Goal: Information Seeking & Learning: Learn about a topic

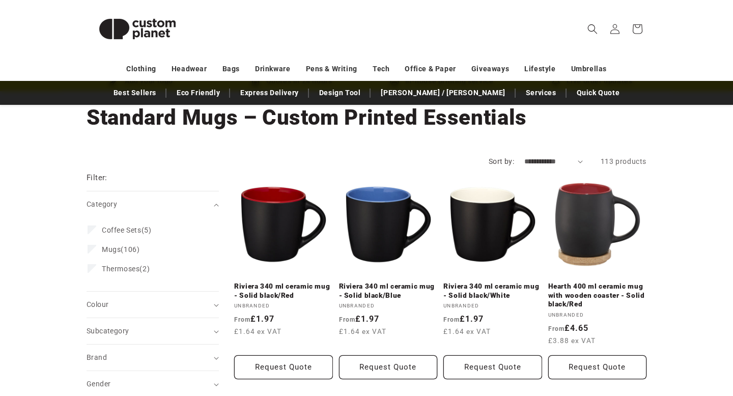
scroll to position [61, 0]
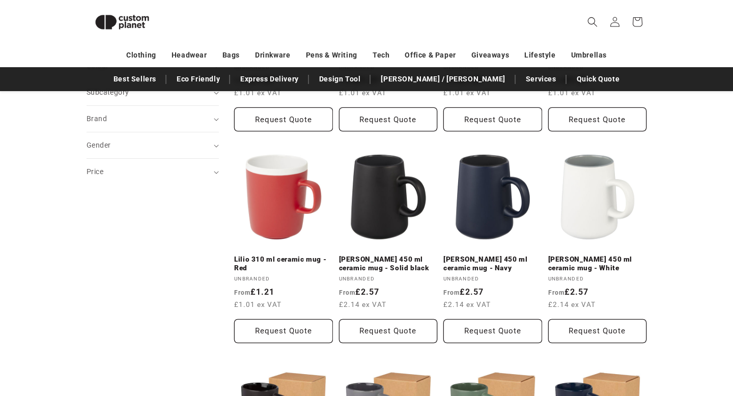
scroll to position [455, 0]
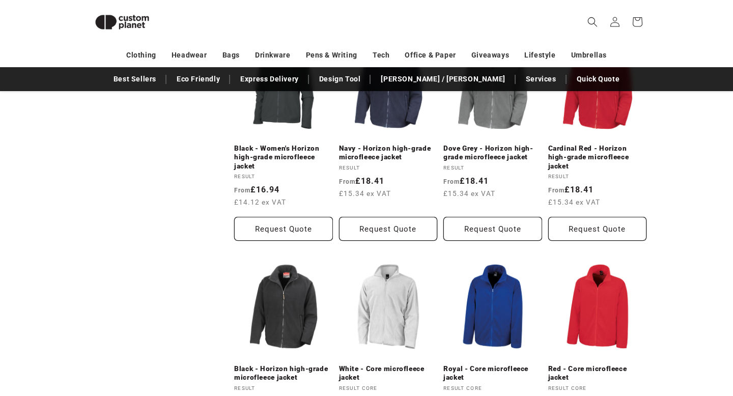
scroll to position [652, 0]
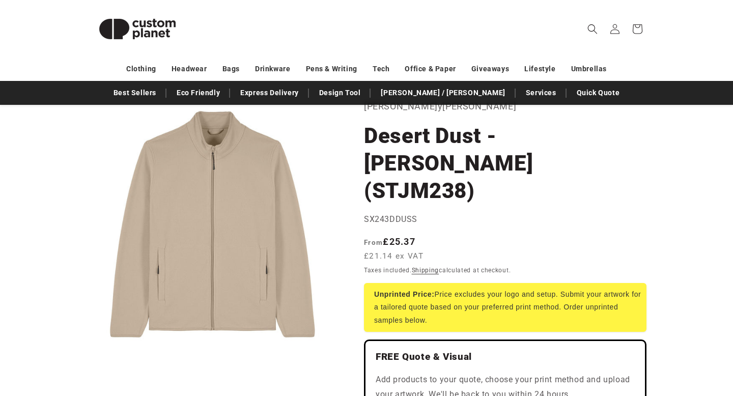
scroll to position [68, 0]
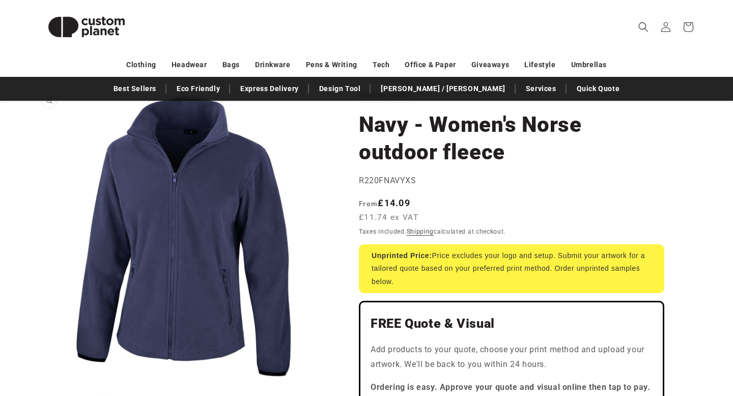
scroll to position [63, 0]
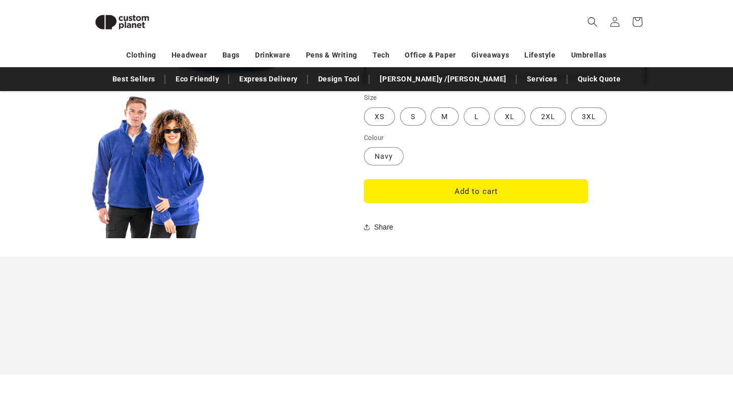
scroll to position [827, 0]
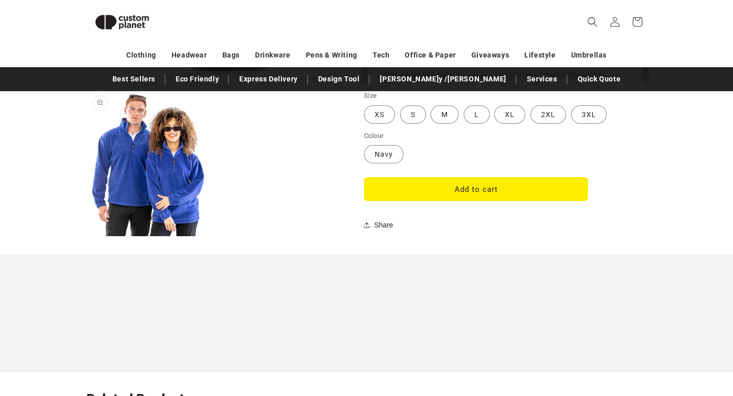
click at [87, 236] on button "Open media 2 in modal" at bounding box center [87, 236] width 0 height 0
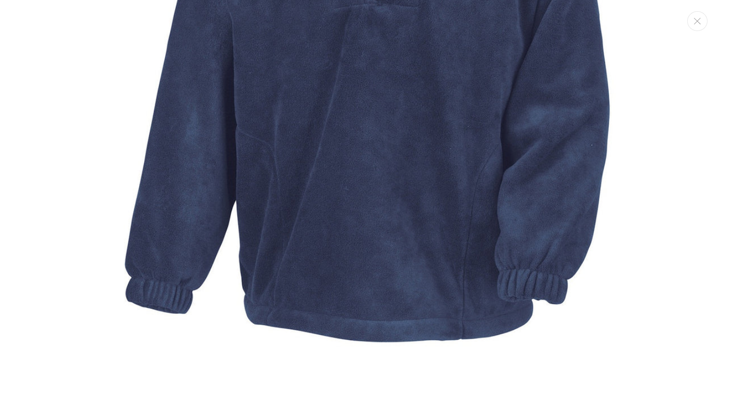
scroll to position [0, 0]
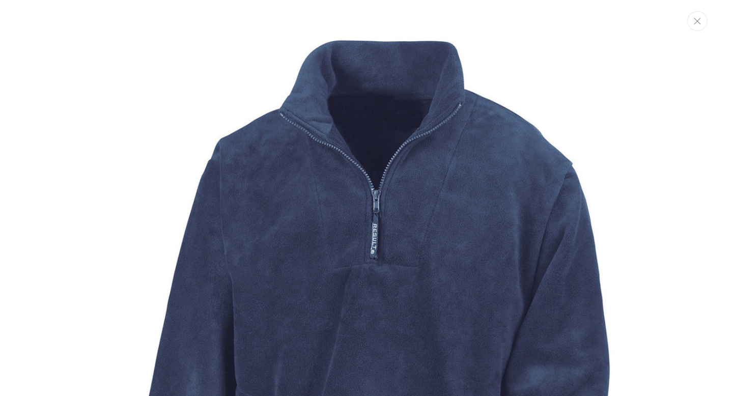
click at [697, 21] on icon "Close" at bounding box center [697, 21] width 7 height 7
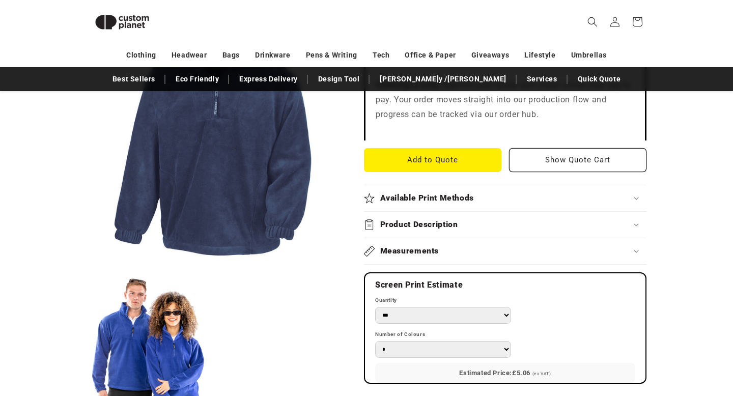
scroll to position [342, 0]
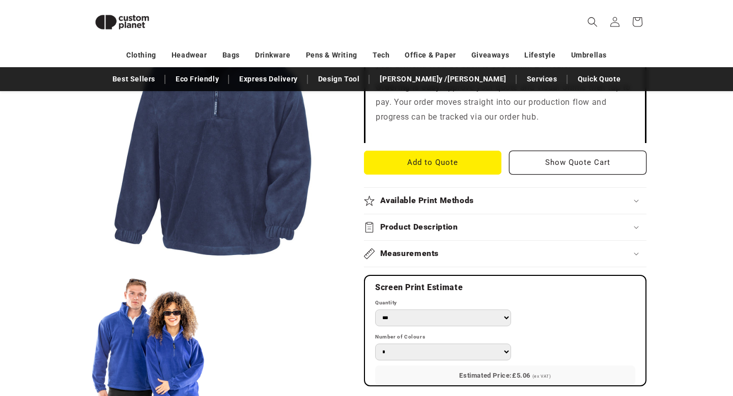
click at [437, 259] on h2 "Measurements" at bounding box center [409, 253] width 59 height 11
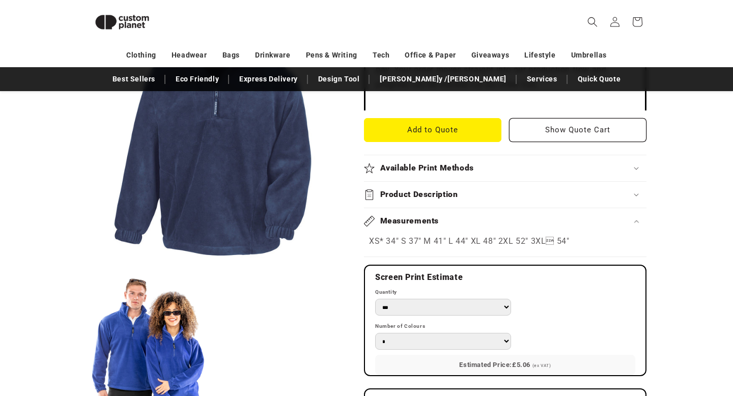
scroll to position [375, 0]
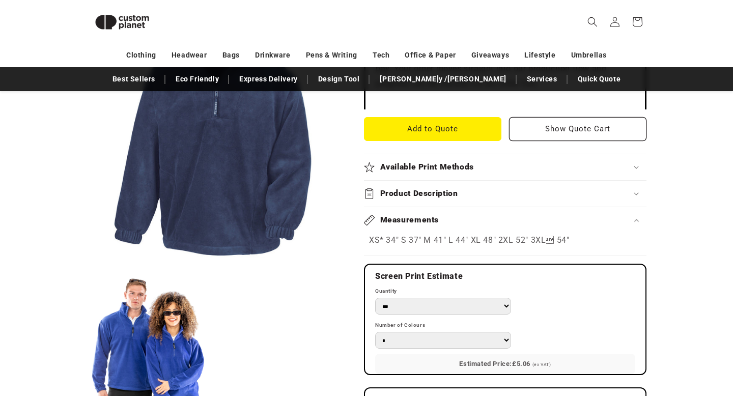
click at [448, 225] on div "Measurements" at bounding box center [505, 220] width 282 height 11
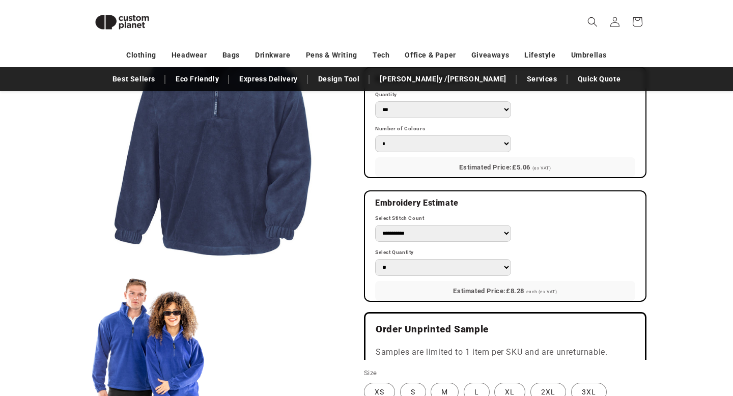
scroll to position [565, 0]
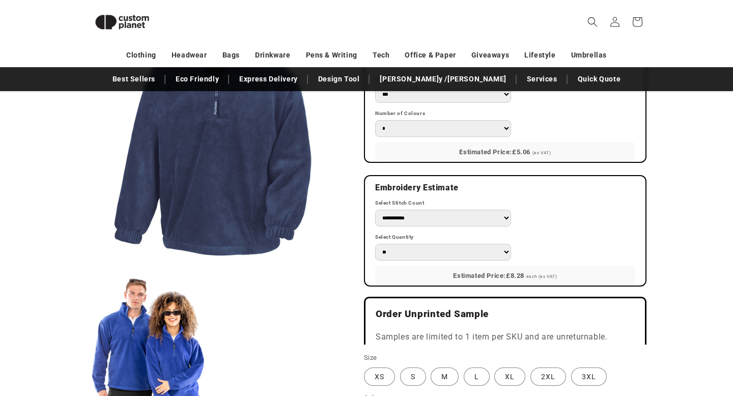
click at [425, 220] on select "**********" at bounding box center [443, 218] width 136 height 17
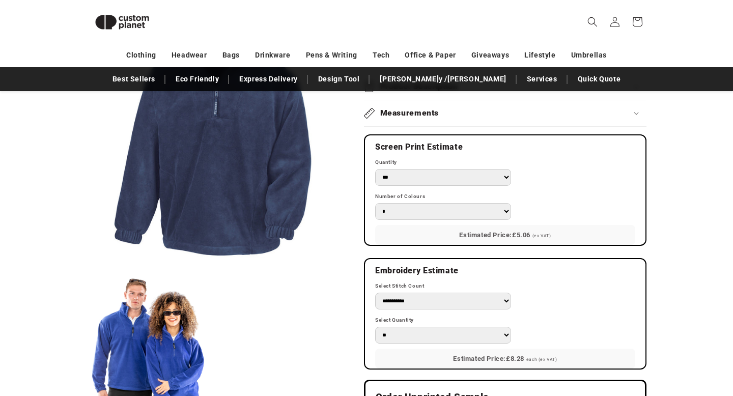
scroll to position [491, 0]
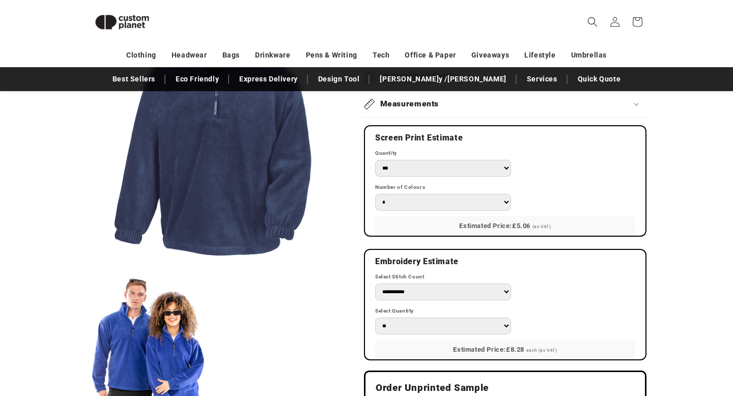
click at [444, 295] on select "**********" at bounding box center [443, 291] width 136 height 17
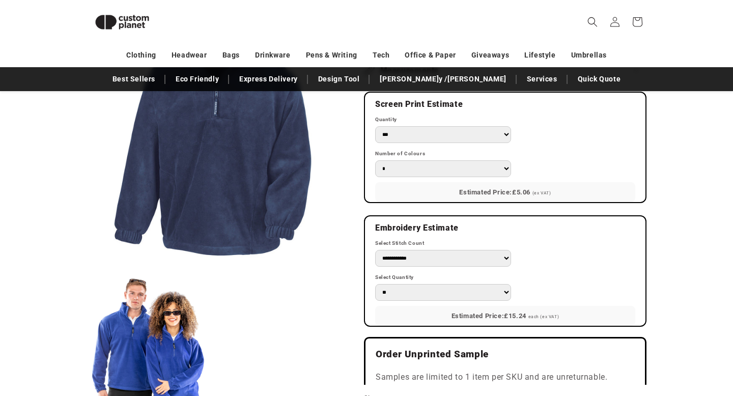
scroll to position [527, 0]
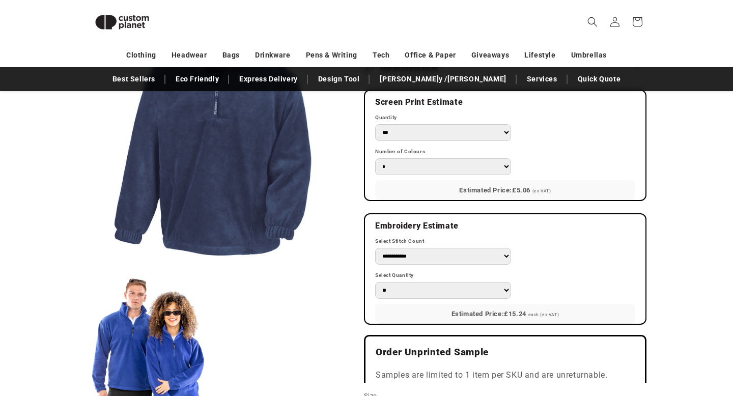
click at [452, 260] on select "**********" at bounding box center [443, 256] width 136 height 17
select select "**"
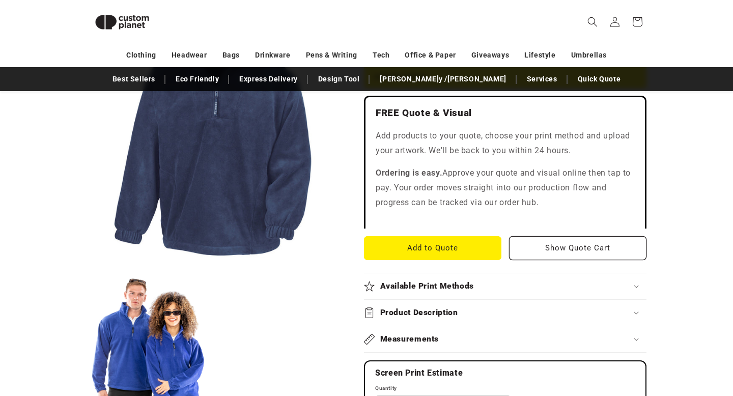
scroll to position [250, 0]
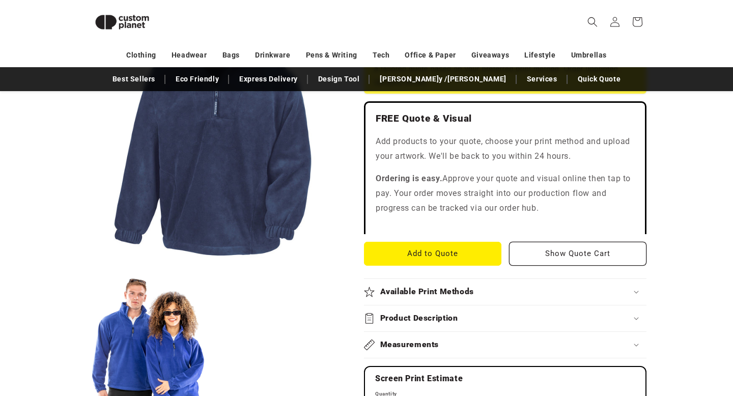
click at [87, 267] on button "Open media 1 in modal" at bounding box center [87, 267] width 0 height 0
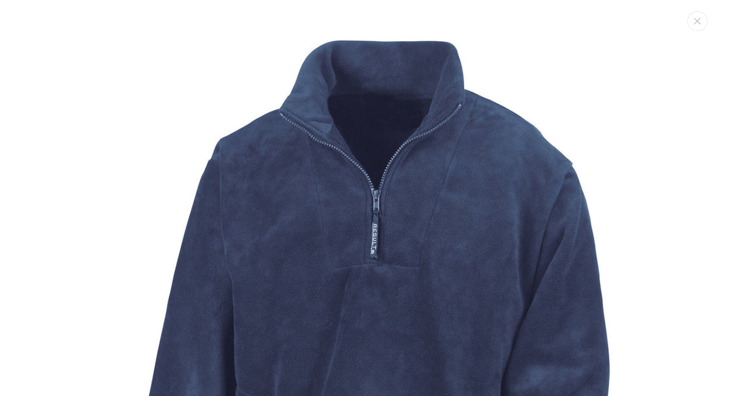
scroll to position [11, 0]
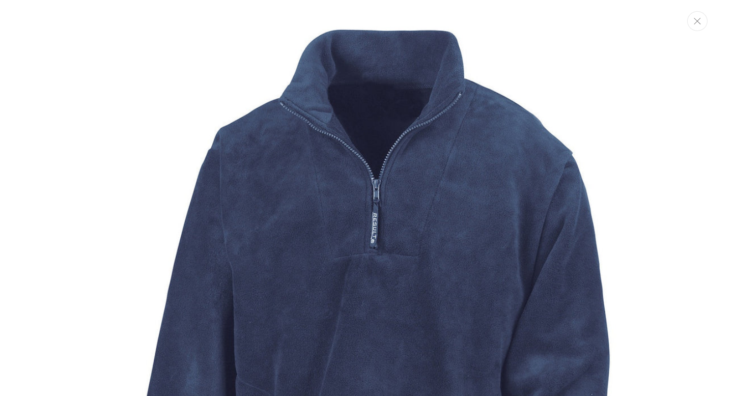
click at [695, 23] on icon "Close" at bounding box center [697, 21] width 7 height 7
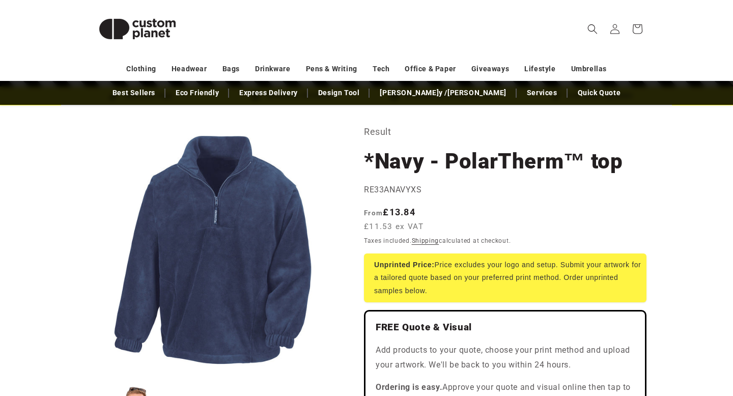
scroll to position [44, 0]
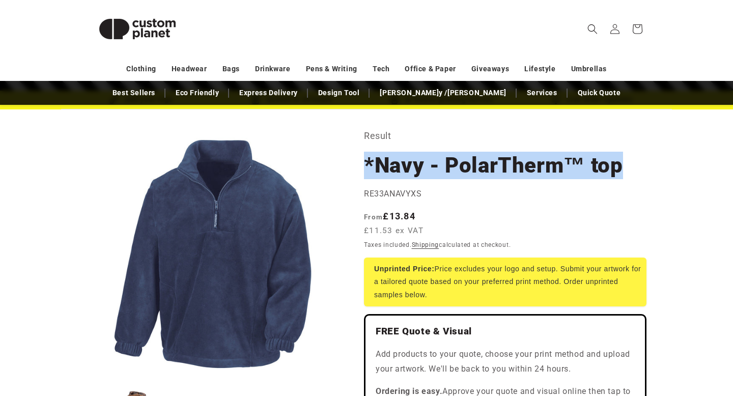
drag, startPoint x: 367, startPoint y: 161, endPoint x: 651, endPoint y: 166, distance: 284.6
click at [646, 166] on h1 "*Navy - PolarTherm™ top" at bounding box center [505, 165] width 282 height 27
copy h1 "*Navy - PolarTherm™ top"
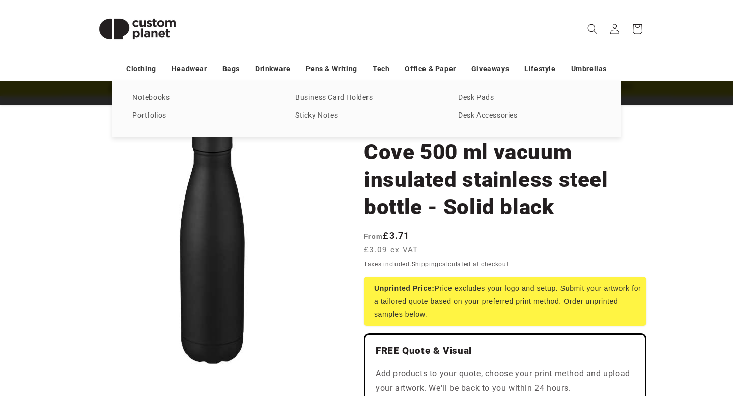
scroll to position [55, 0]
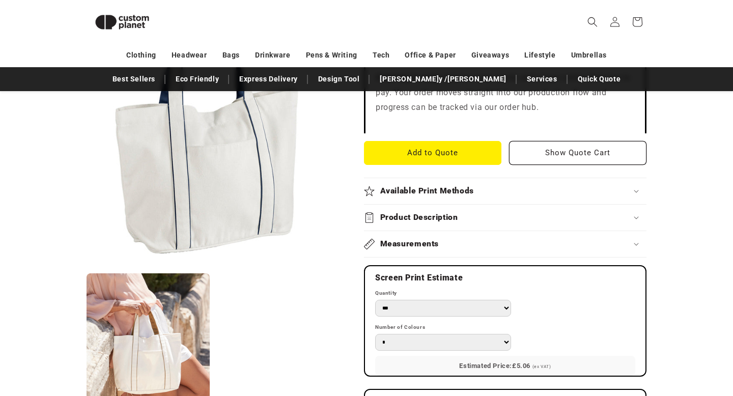
scroll to position [451, 0]
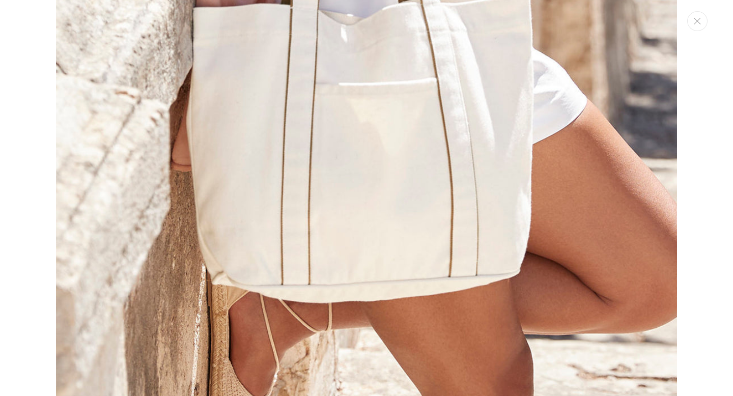
scroll to position [943, 0]
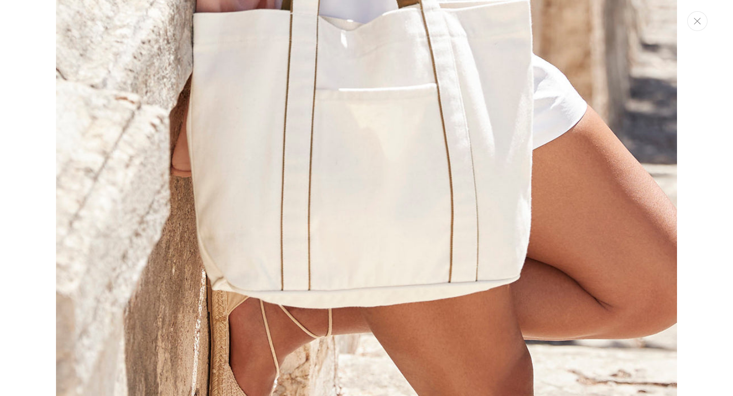
click at [690, 26] on button "Close" at bounding box center [697, 21] width 20 height 20
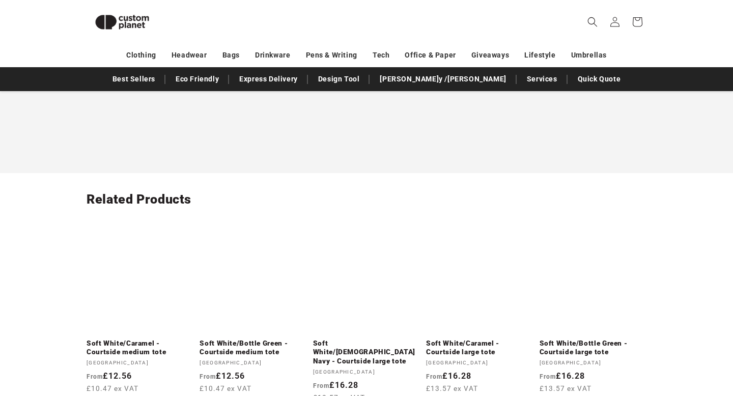
scroll to position [1110, 0]
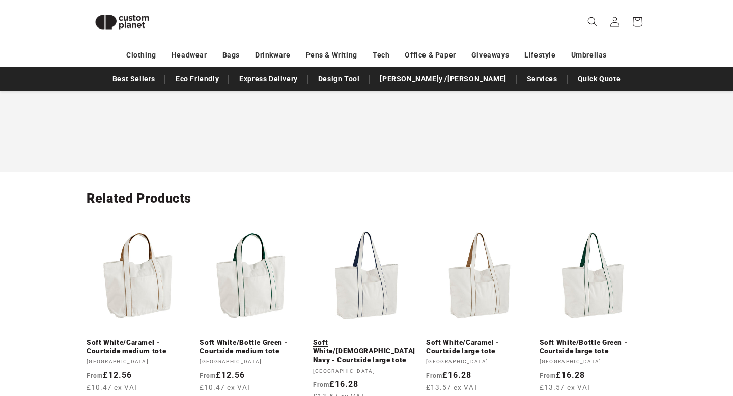
click at [353, 338] on link "Soft White/French Navy - Courtside large tote" at bounding box center [366, 351] width 107 height 27
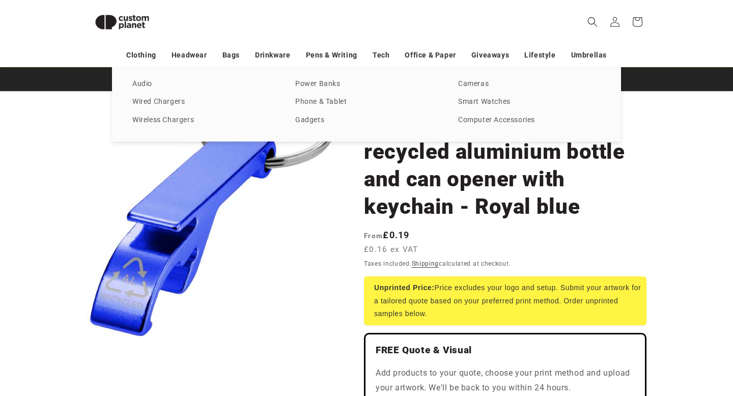
scroll to position [69, 0]
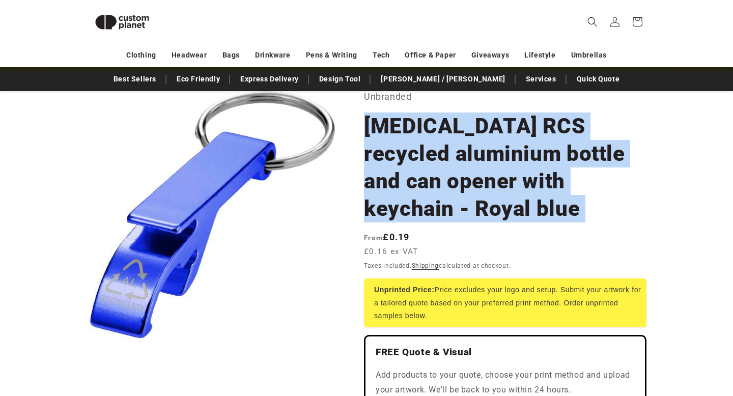
drag, startPoint x: 367, startPoint y: 126, endPoint x: 456, endPoint y: 236, distance: 141.2
copy section "Tao RCS recycled aluminium bottle and can opener with keychain - Royal blue Tao…"
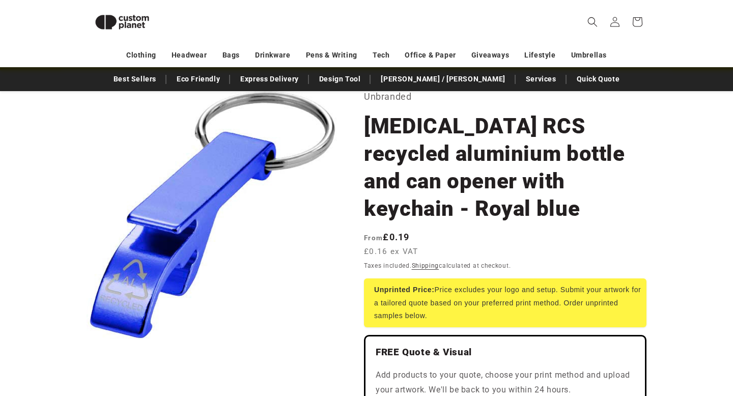
click at [522, 2] on header "Search My Account / Order Progress Cart Clothing Clothing T-shirts" at bounding box center [366, 22] width 611 height 44
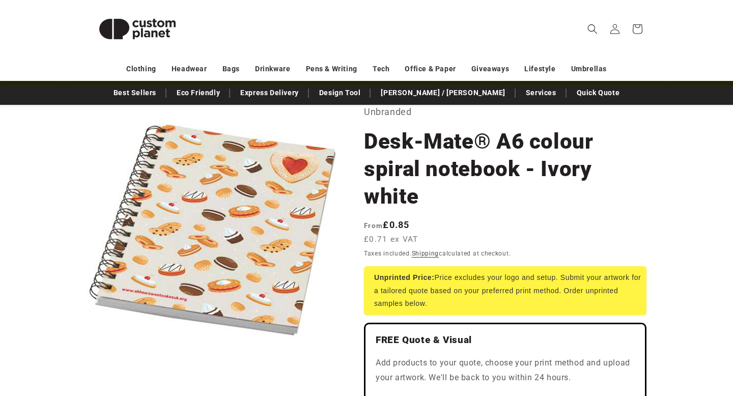
click at [215, 22] on header "Search My Account / Order Progress Cart Clothing Clothing T-shirts" at bounding box center [366, 29] width 611 height 58
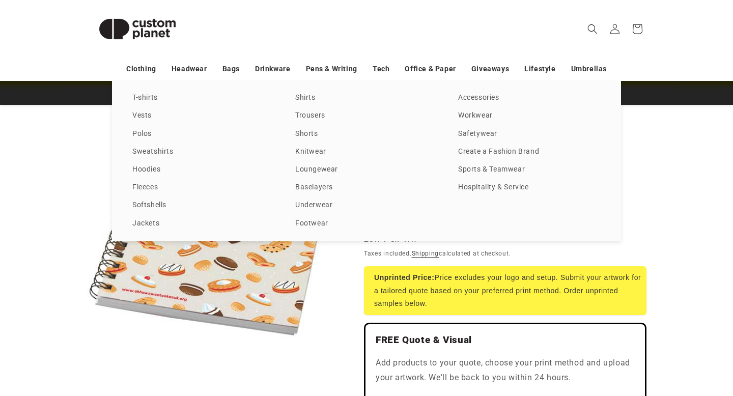
click at [44, 106] on div "T-shirts Vests Polos Sweatshirts Hoodies Fleeces Softshells Jackets Shirts Trou…" at bounding box center [366, 161] width 733 height 160
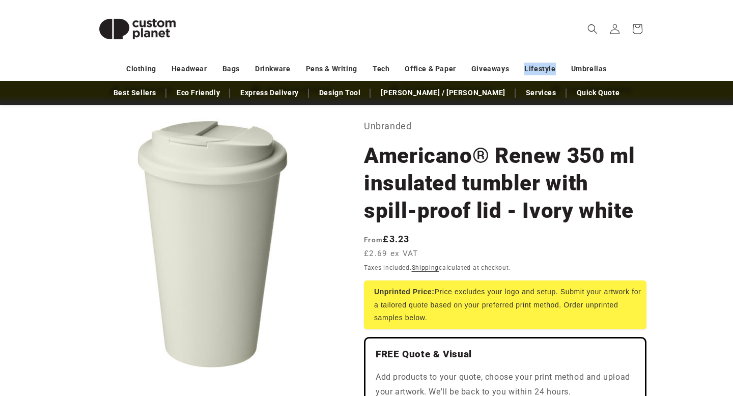
scroll to position [16, 0]
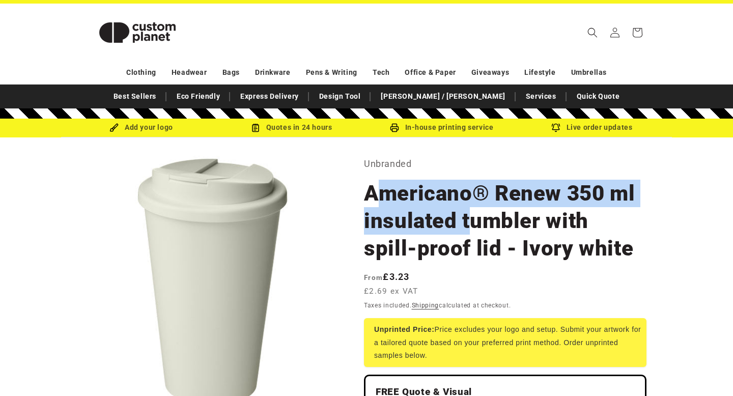
drag, startPoint x: 373, startPoint y: 194, endPoint x: 477, endPoint y: 214, distance: 106.2
click at [477, 215] on h1 "Americano®­­ Renew 350 ml insulated tumbler with spill-proof lid - Ivory white" at bounding box center [505, 221] width 282 height 82
click at [450, 216] on h1 "Americano®­­ Renew 350 ml insulated tumbler with spill-proof lid - Ivory white" at bounding box center [505, 221] width 282 height 82
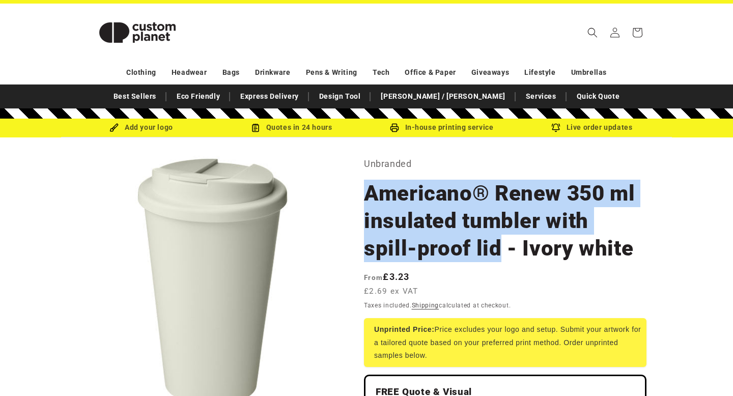
drag, startPoint x: 368, startPoint y: 196, endPoint x: 452, endPoint y: 256, distance: 103.2
click at [452, 256] on h1 "Americano®­­ Renew 350 ml insulated tumbler with spill-proof lid - Ivory white" at bounding box center [505, 221] width 282 height 82
copy h1 "Americano®­­ Renew 350 ml insulated tumbler with spill-proof lid"
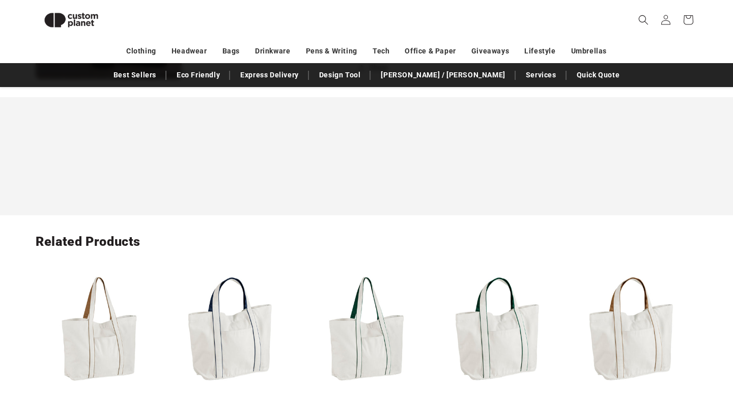
scroll to position [1198, 0]
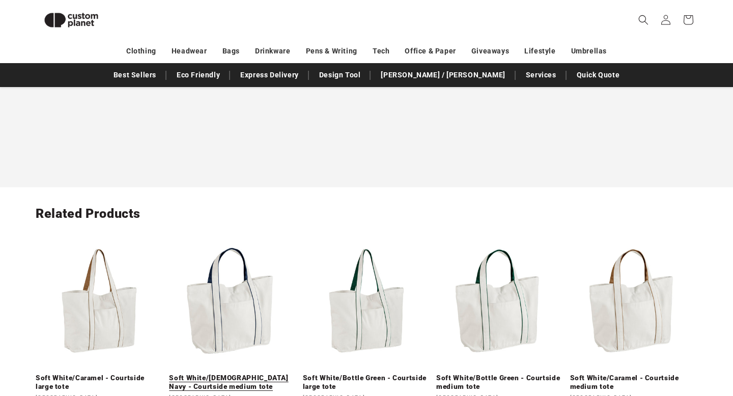
click at [229, 374] on link "Soft White/[DEMOGRAPHIC_DATA] Navy - Courtside medium tote" at bounding box center [232, 383] width 127 height 18
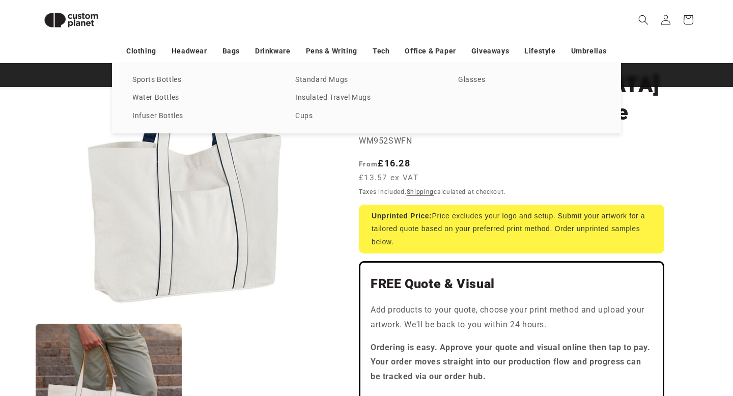
scroll to position [117, 0]
